Goal: Task Accomplishment & Management: Use online tool/utility

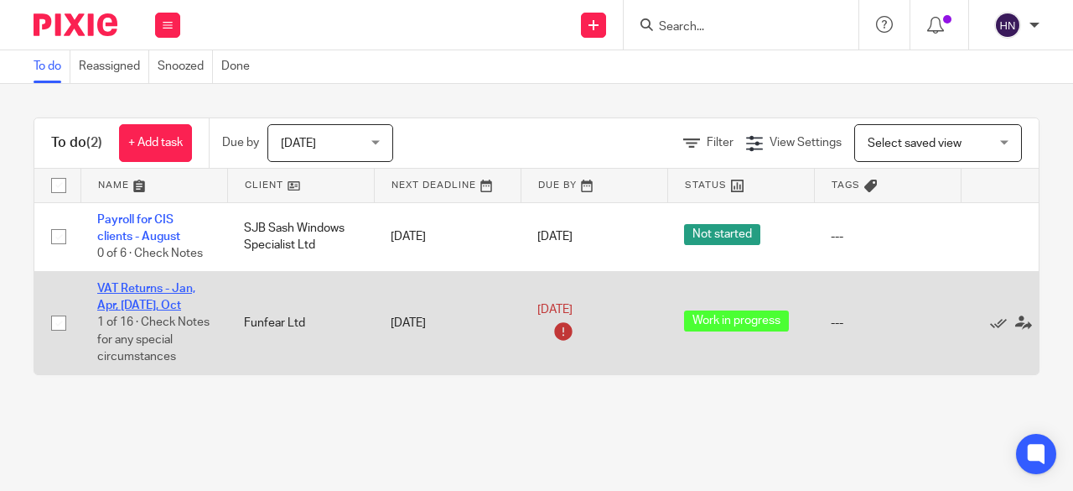
click at [122, 288] on link "VAT Returns - Jan, Apr, [DATE], Oct" at bounding box center [146, 297] width 98 height 29
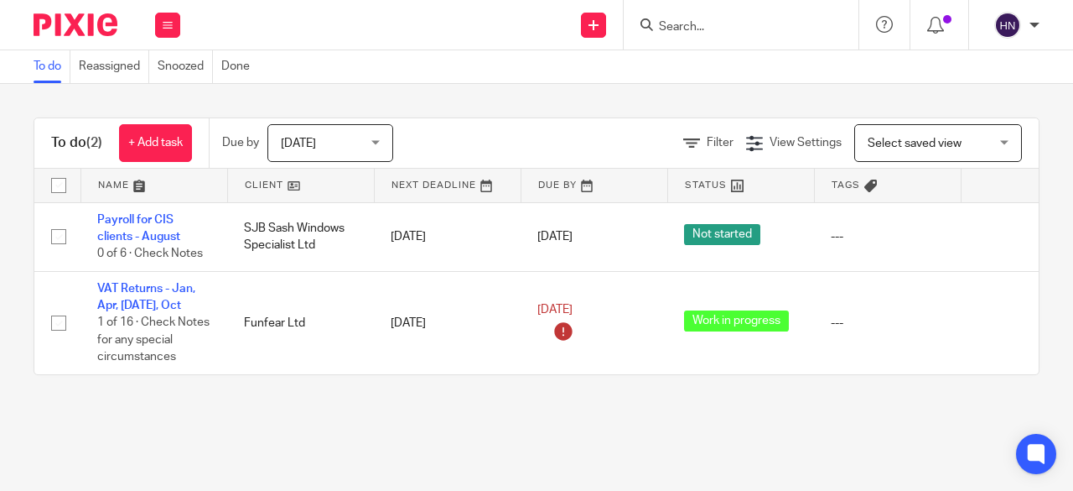
click at [733, 31] on input "Search" at bounding box center [732, 27] width 151 height 15
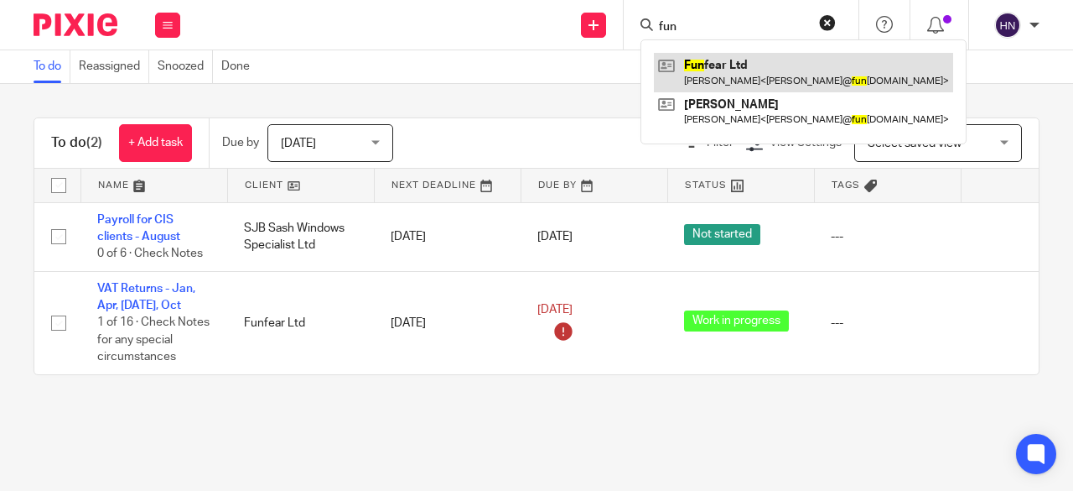
type input "fun"
click at [725, 75] on link at bounding box center [803, 72] width 299 height 39
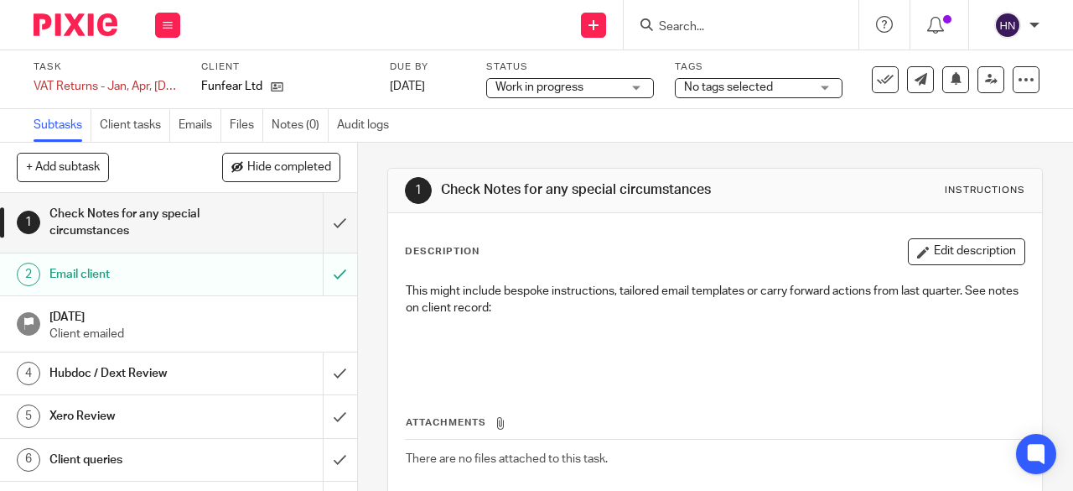
click at [627, 89] on div "Work in progress Work in progress" at bounding box center [570, 88] width 168 height 20
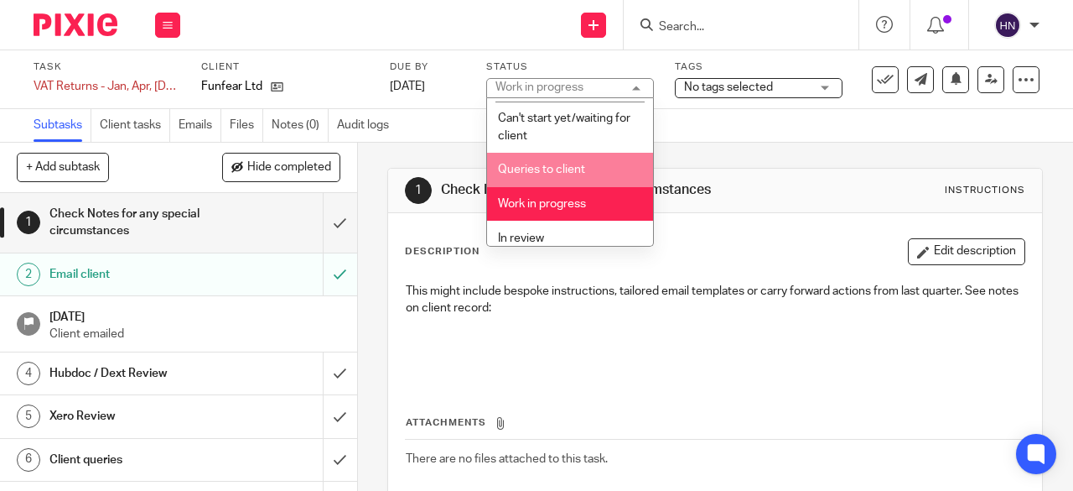
scroll to position [74, 0]
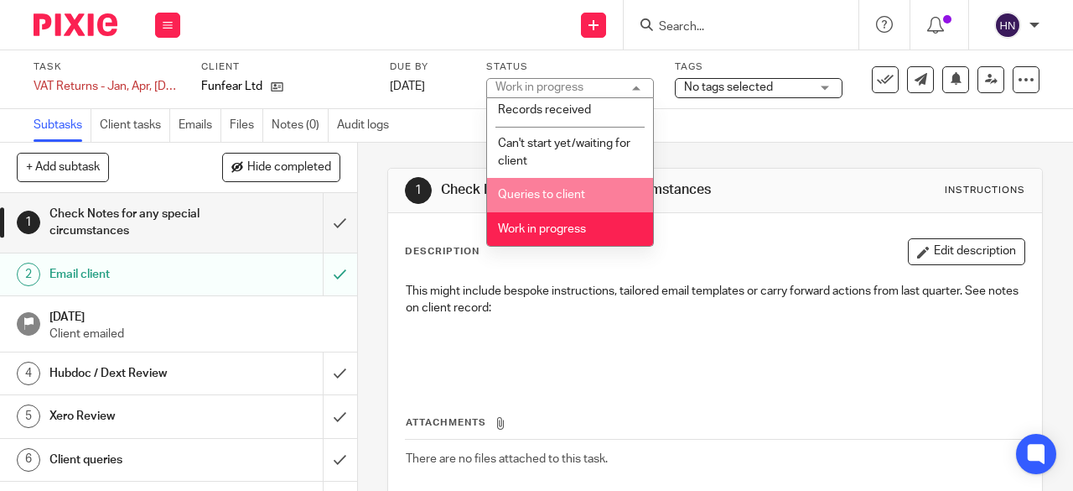
click at [598, 199] on li "Queries to client" at bounding box center [570, 195] width 166 height 34
